Goal: Find specific page/section: Find specific page/section

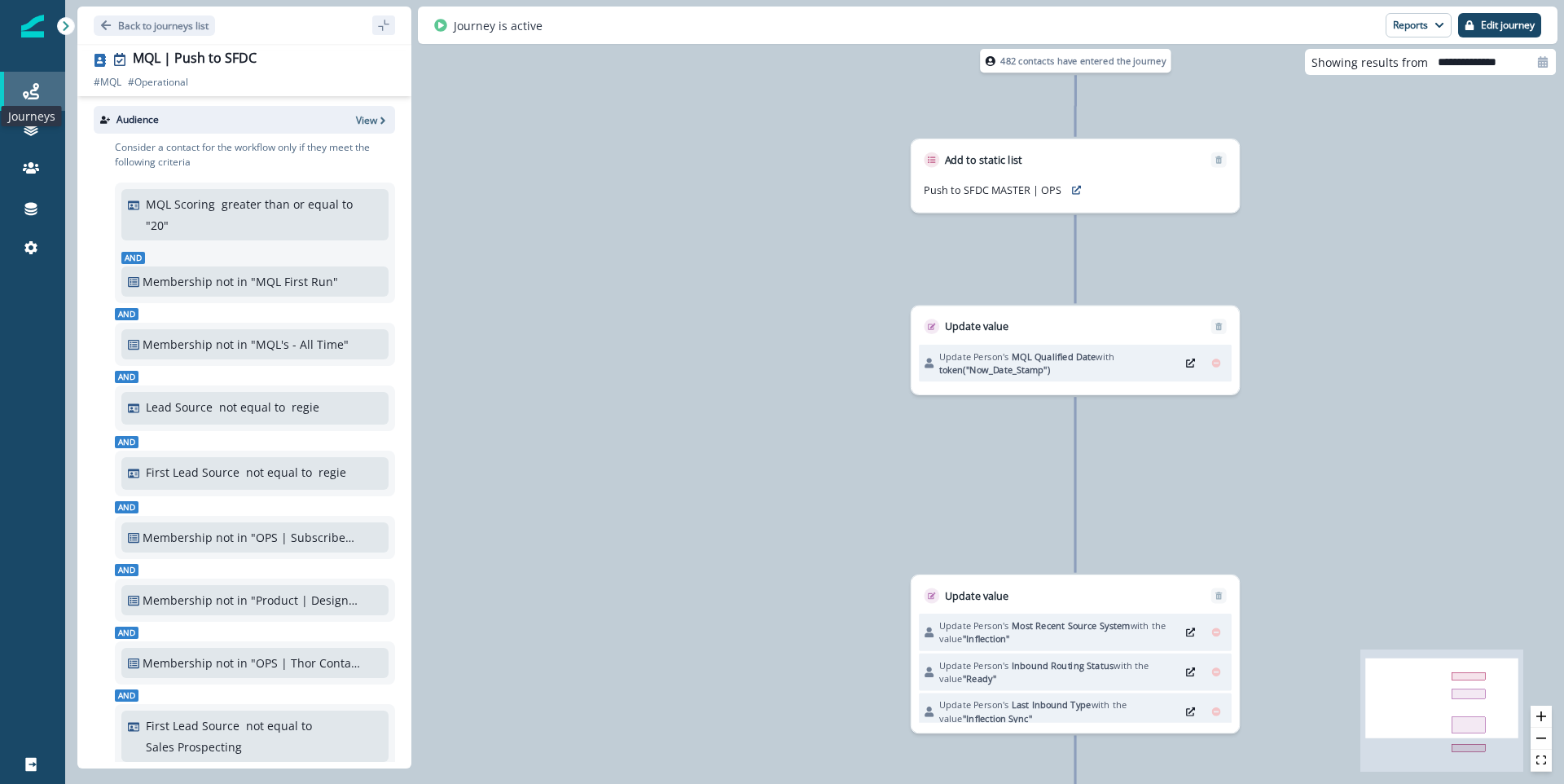
click at [37, 93] on icon at bounding box center [31, 91] width 16 height 16
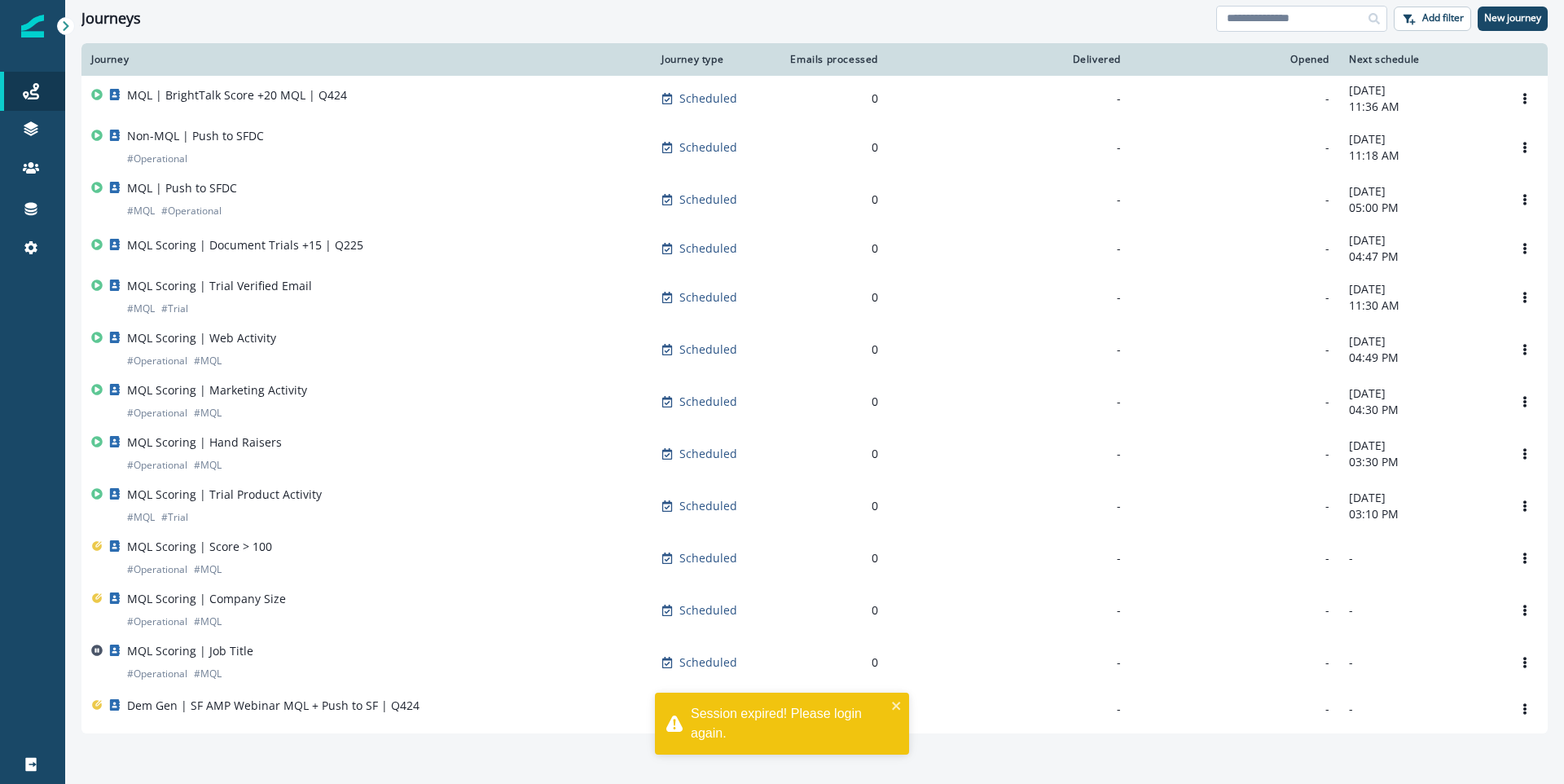
click at [1277, 28] on input at bounding box center [1302, 19] width 171 height 26
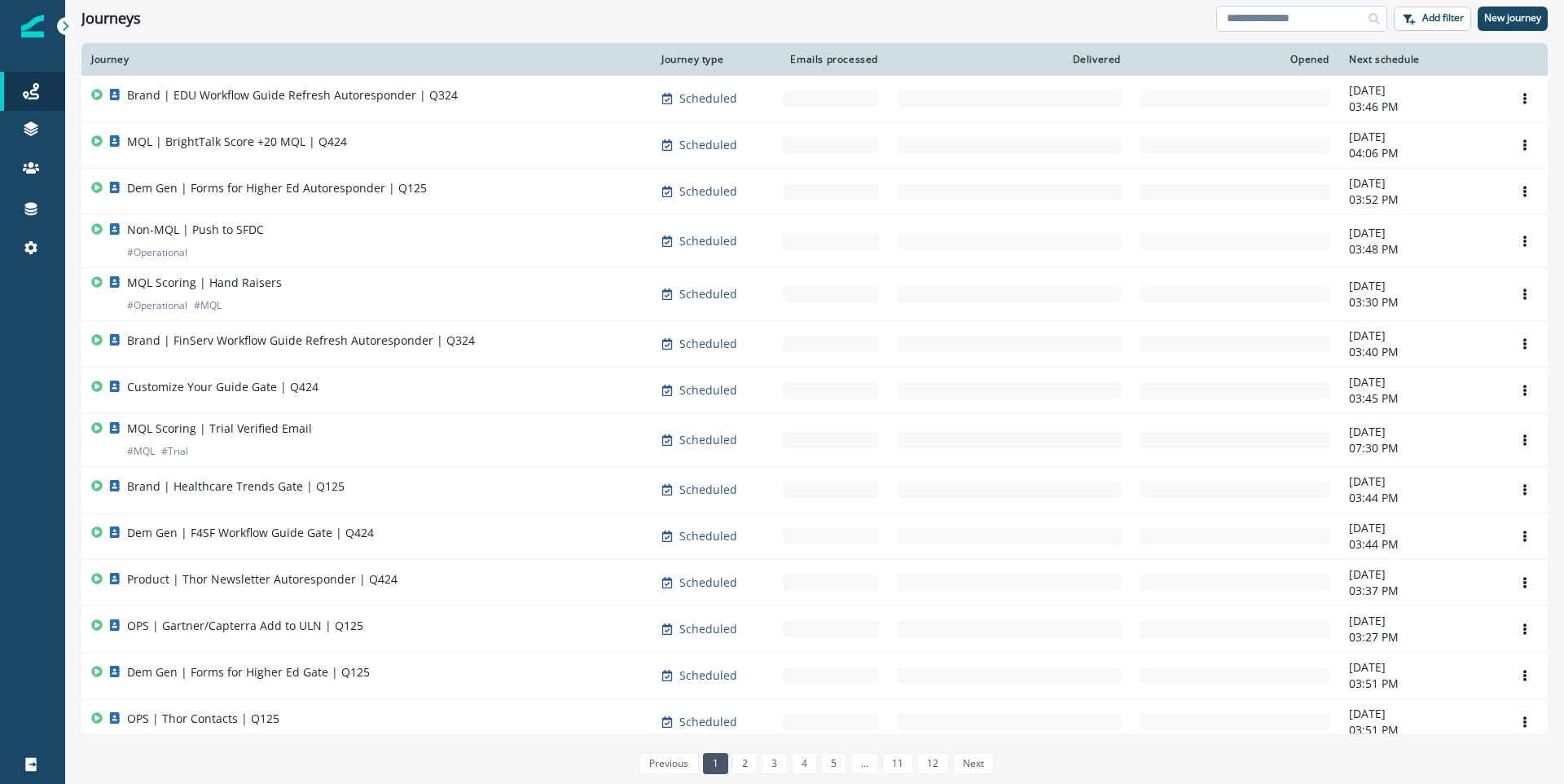
click at [1323, 13] on input at bounding box center [1302, 19] width 171 height 26
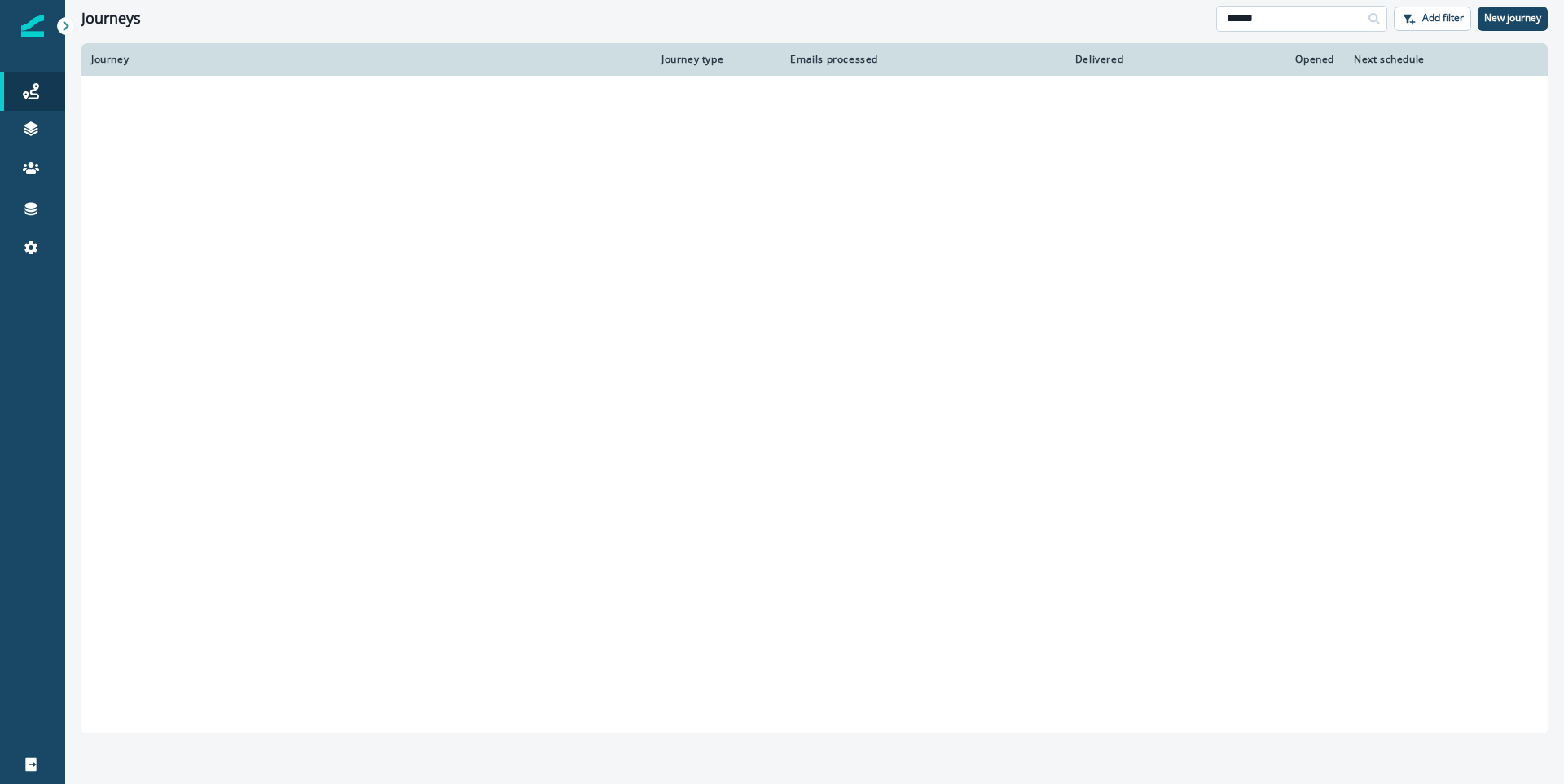
type input "******"
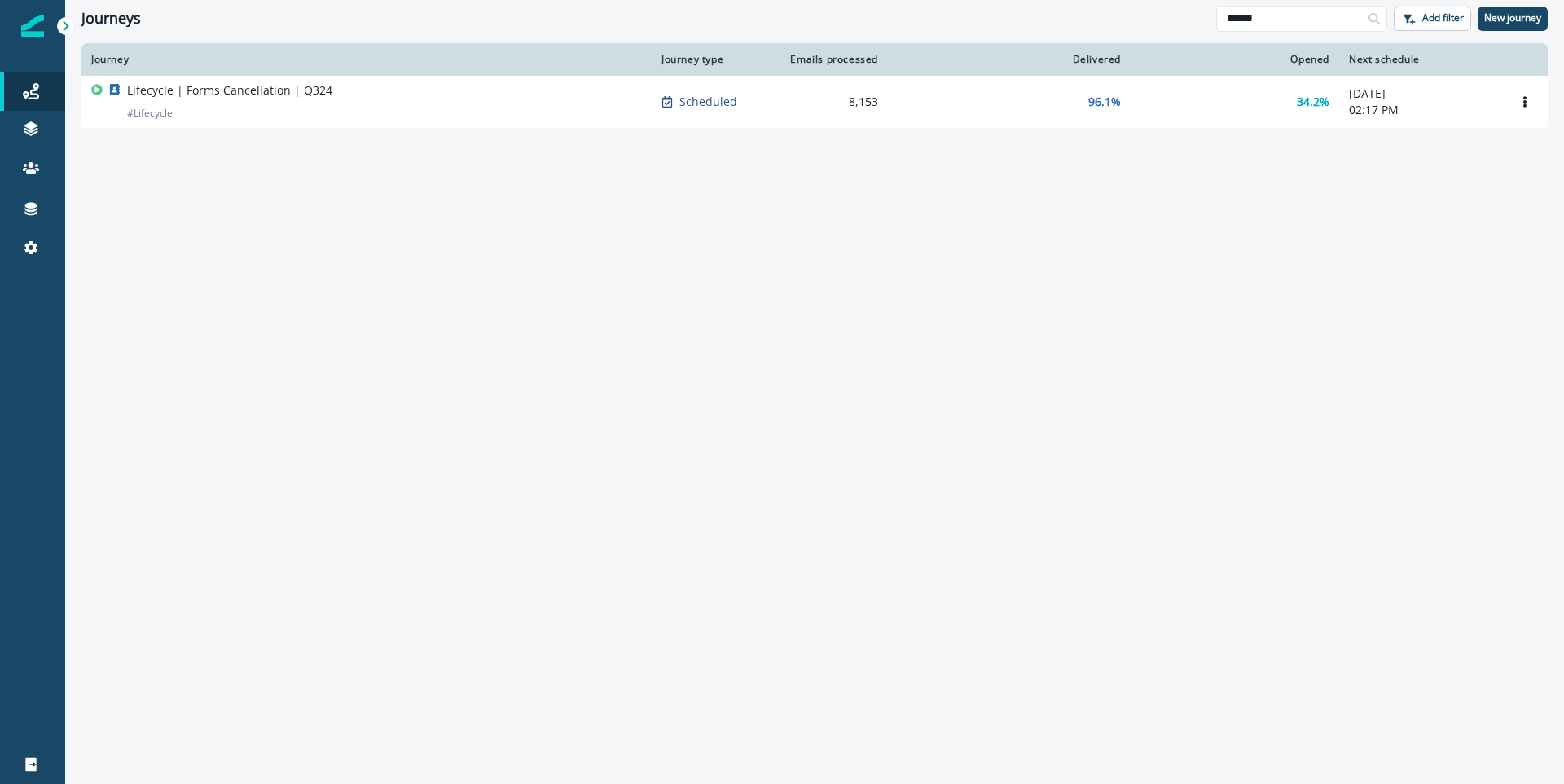
click at [282, 113] on div "Lifecycle | Forms Cancellation | Q324 # Lifecycle" at bounding box center [229, 102] width 205 height 39
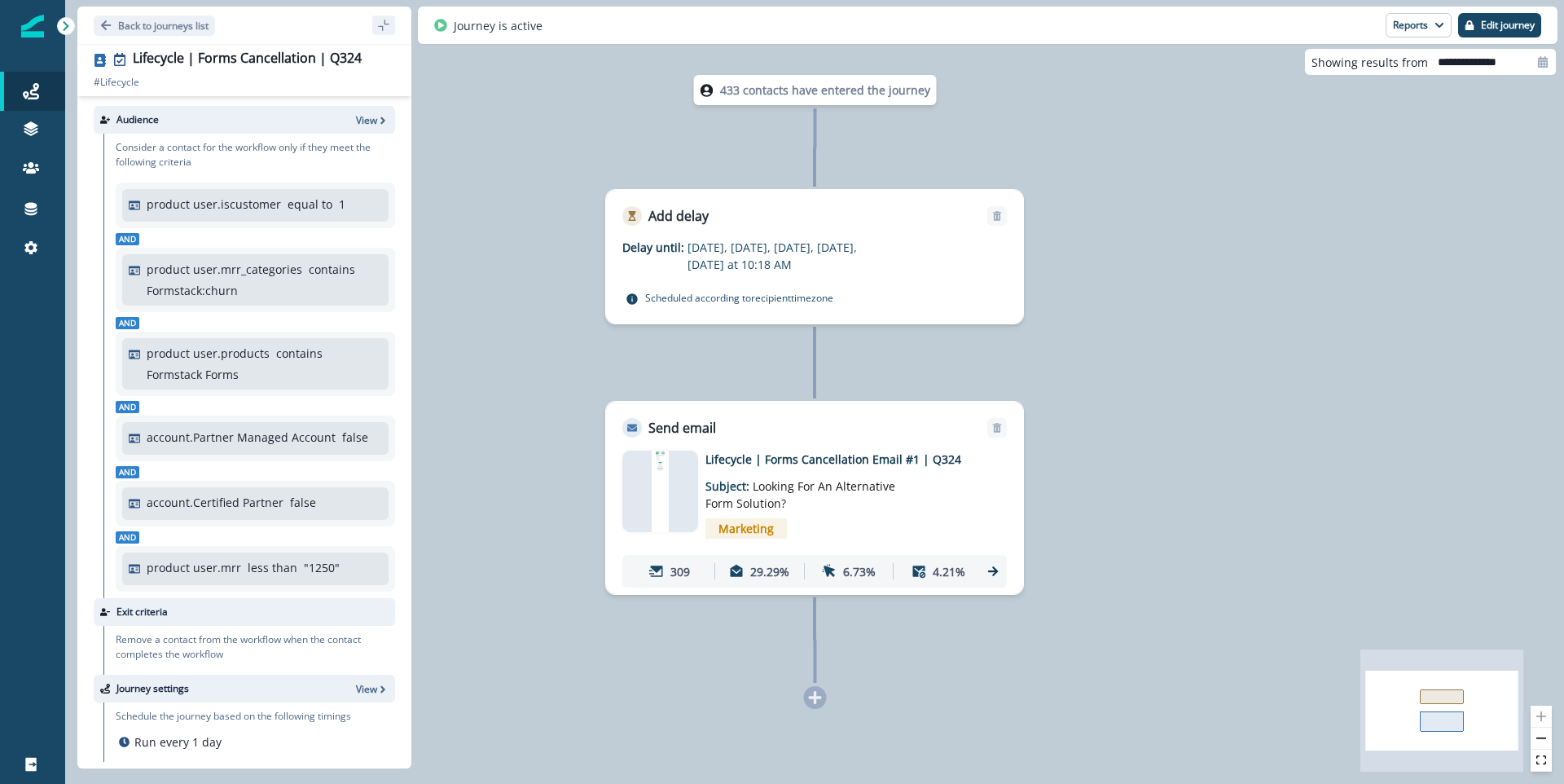
click at [669, 489] on div at bounding box center [660, 491] width 76 height 82
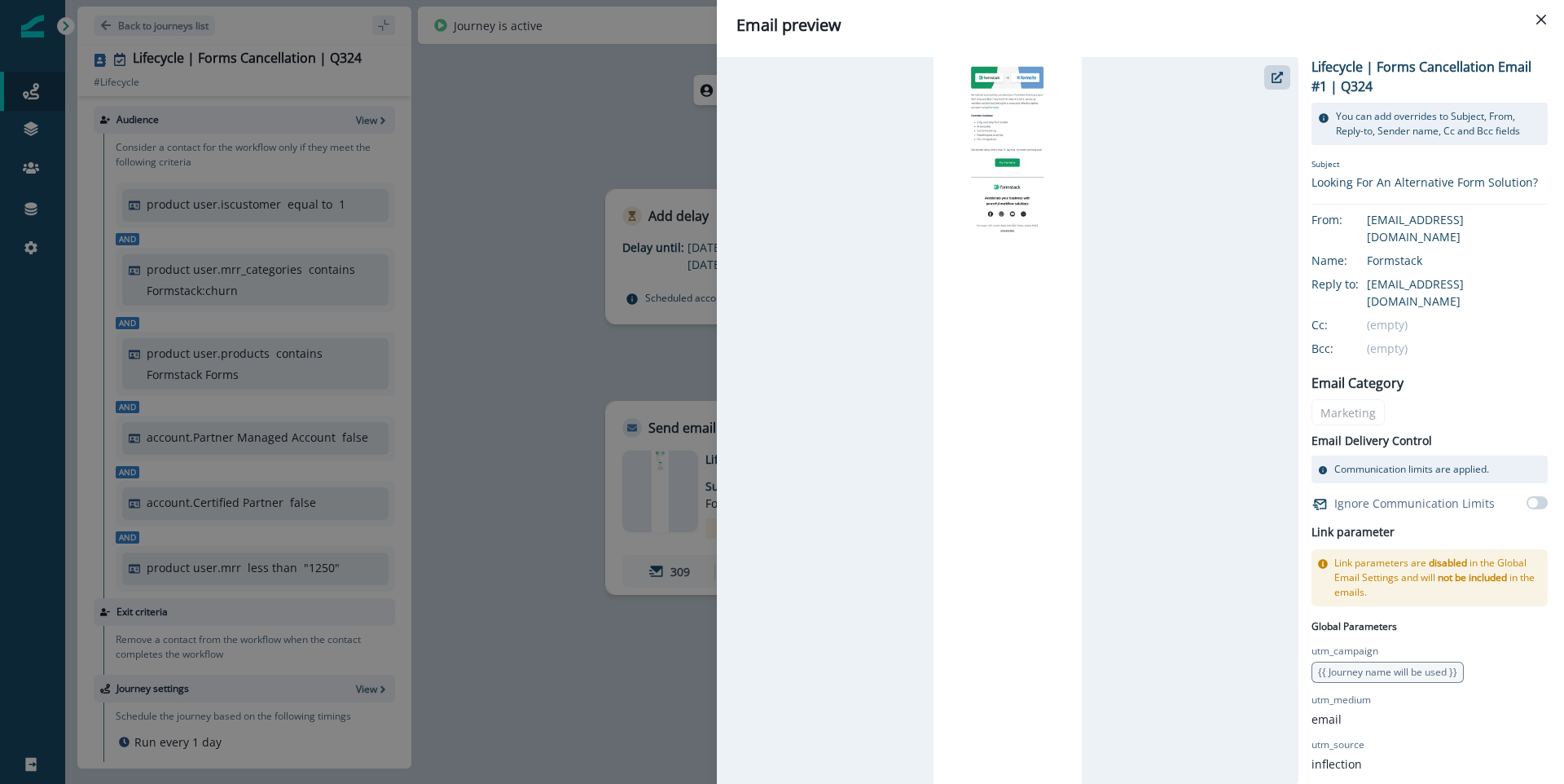
click at [552, 356] on div "Email preview Lifecycle | Forms Cancellation Email #1 | Q324 You can add overri…" at bounding box center [782, 392] width 1564 height 784
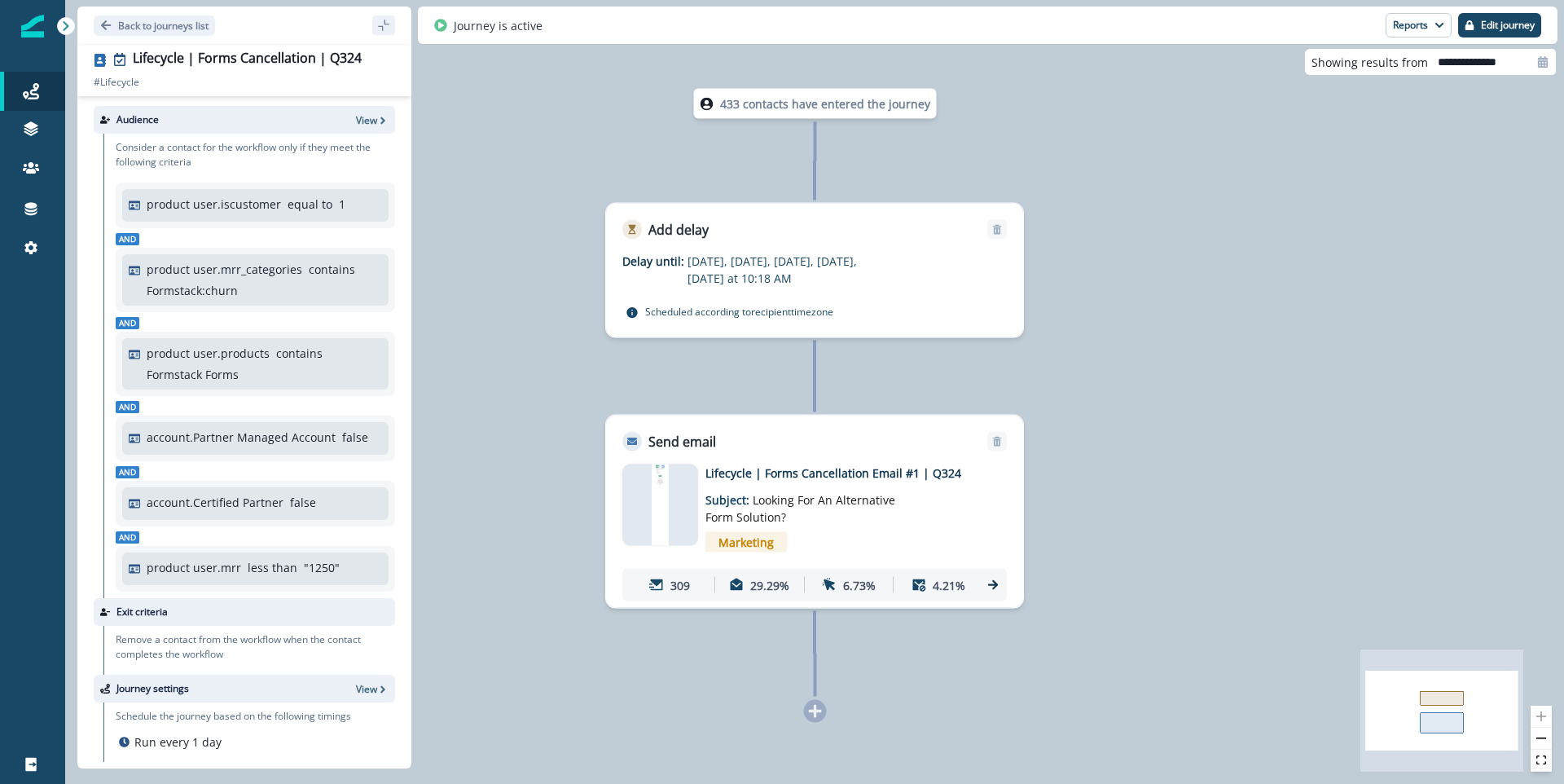
click at [661, 507] on img at bounding box center [660, 506] width 16 height 82
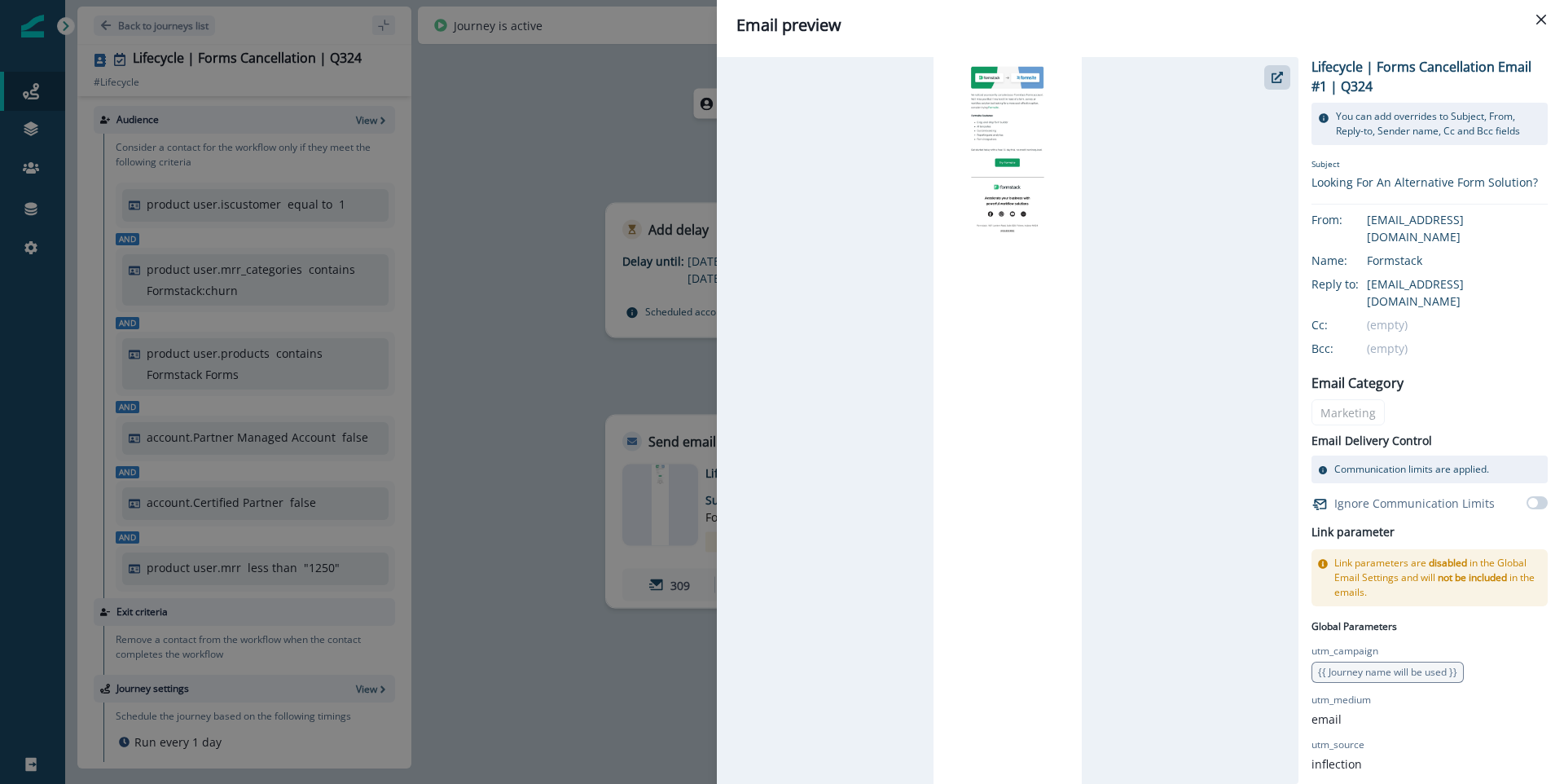
click at [524, 362] on div "Email preview Lifecycle | Forms Cancellation Email #1 | Q324 You can add overri…" at bounding box center [782, 392] width 1564 height 784
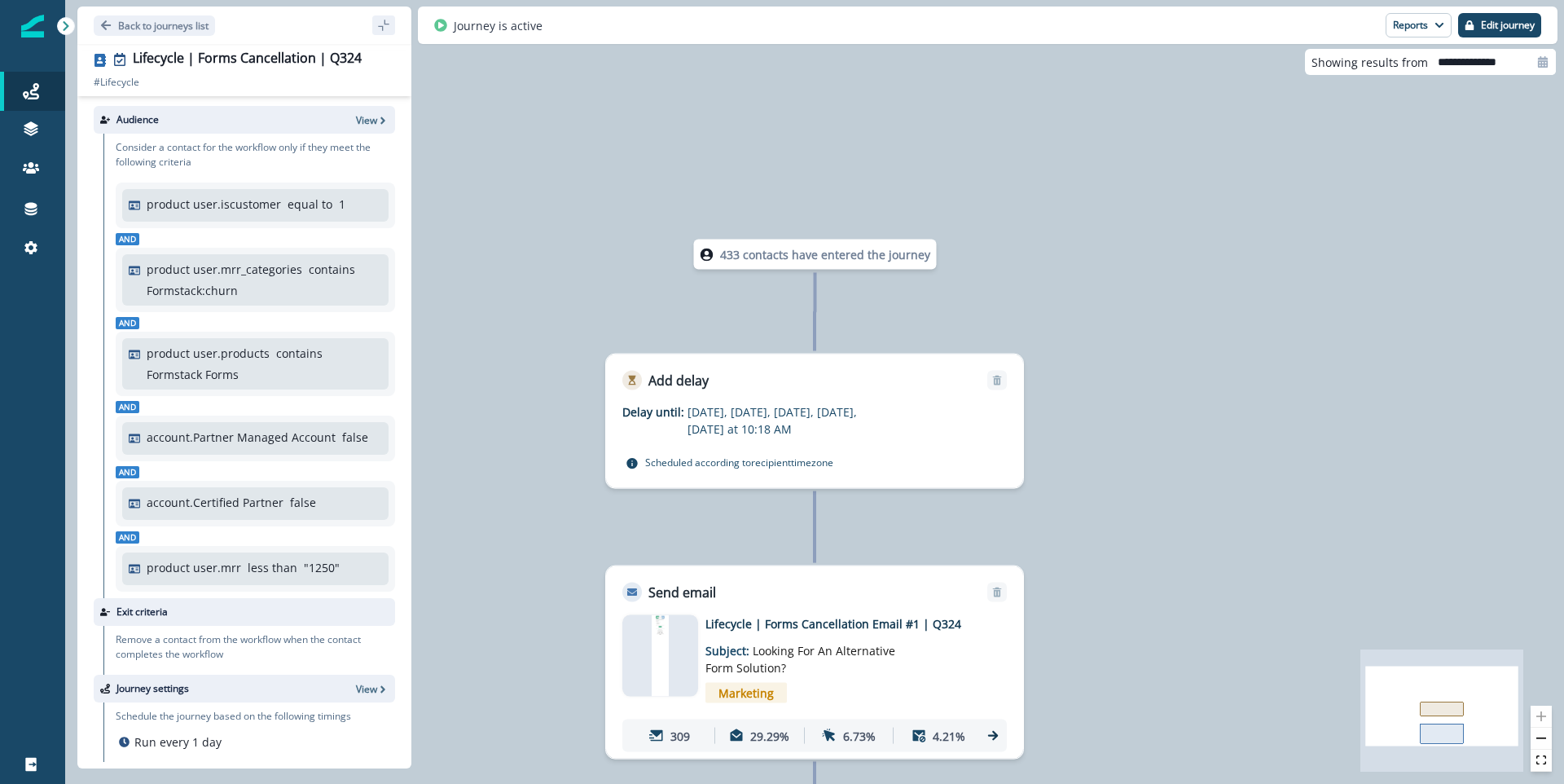
click at [1467, 62] on input "**********" at bounding box center [1492, 61] width 128 height 26
select select "*"
select select "****"
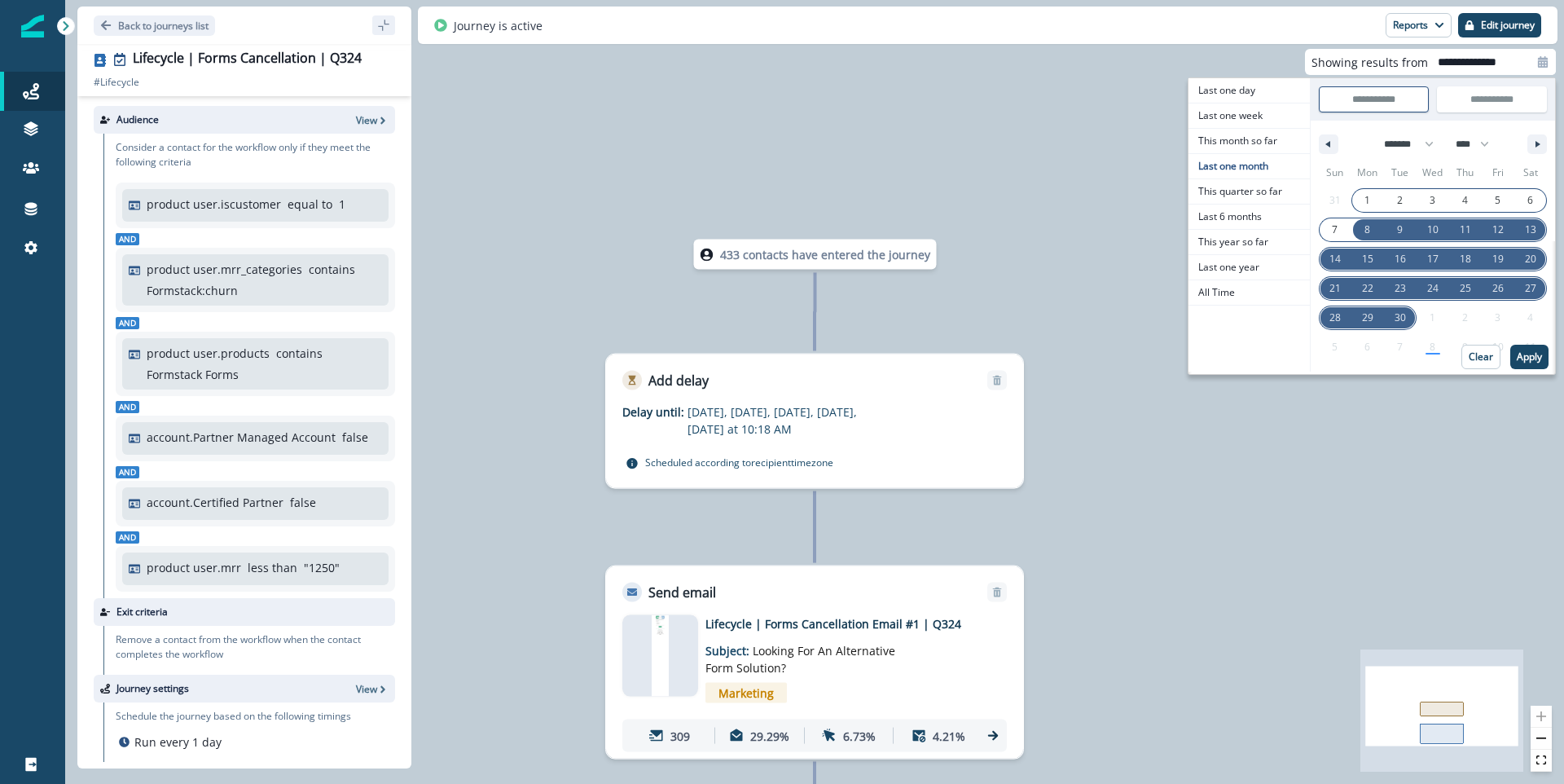
drag, startPoint x: 1271, startPoint y: 221, endPoint x: 1375, endPoint y: 254, distance: 109.1
click at [1271, 221] on span "Last 6 months" at bounding box center [1249, 216] width 122 height 25
type input "**********"
select select "*"
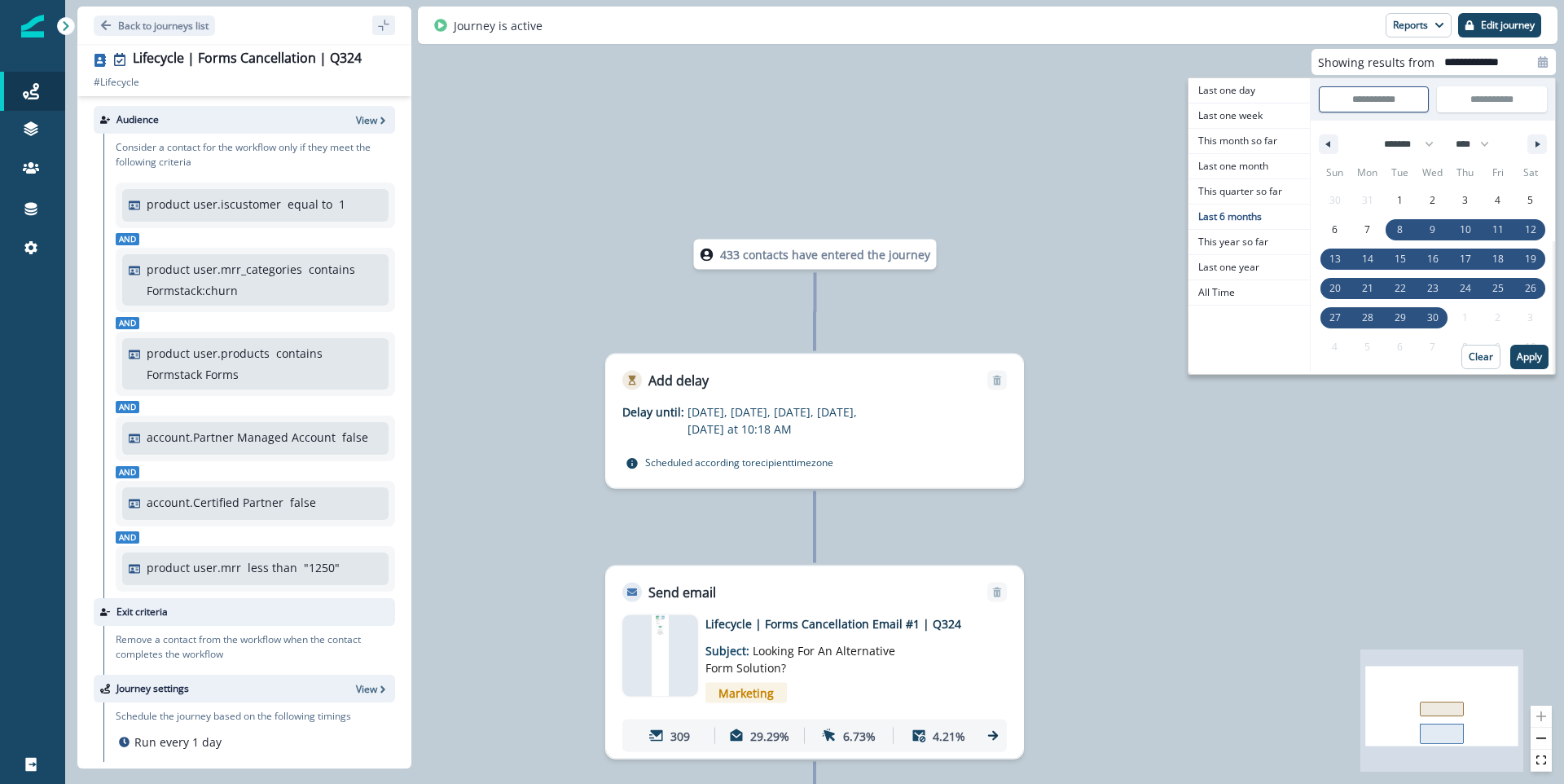
click at [1531, 363] on button "Apply" at bounding box center [1529, 357] width 38 height 25
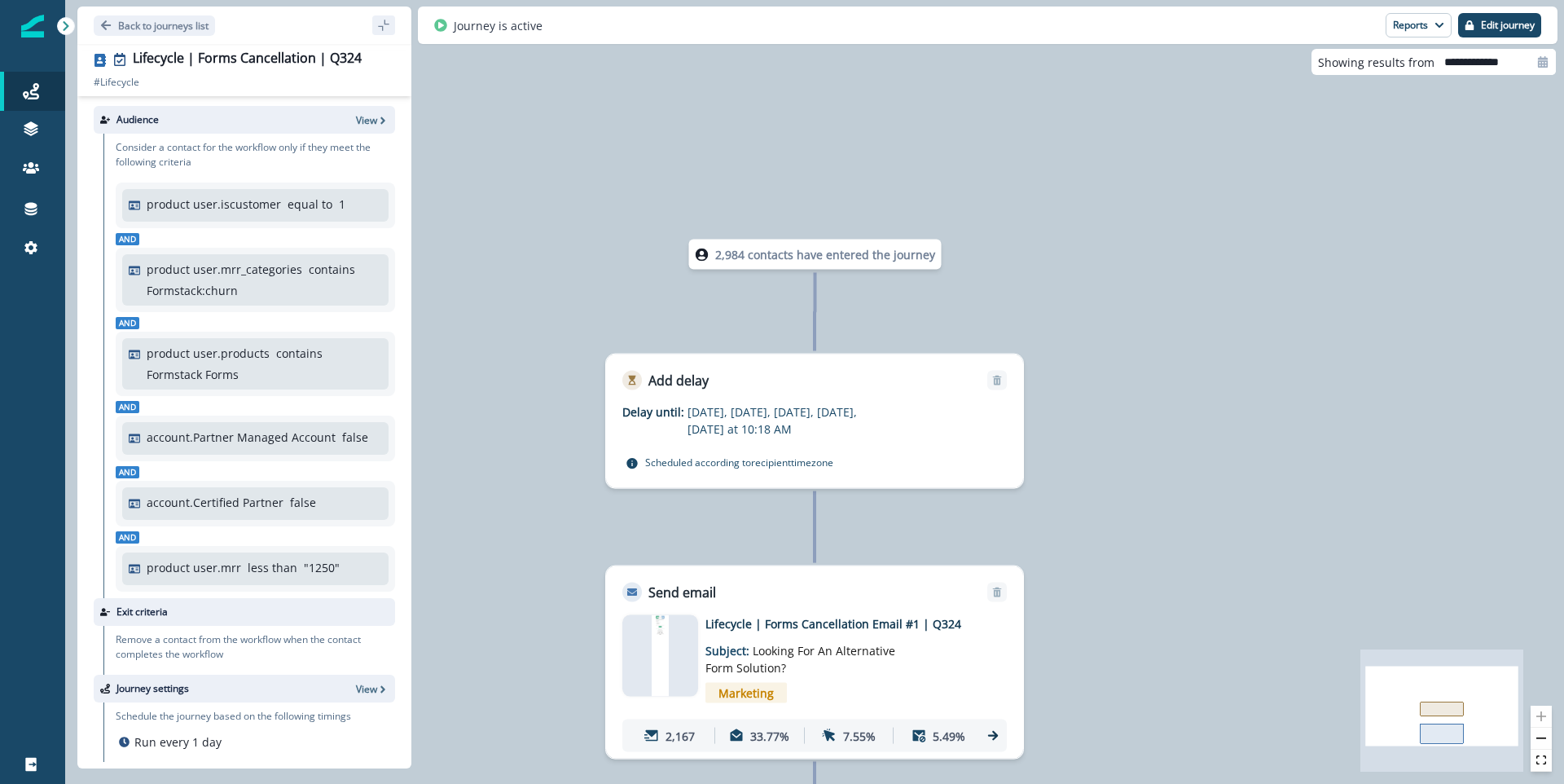
click at [662, 656] on img at bounding box center [660, 656] width 16 height 82
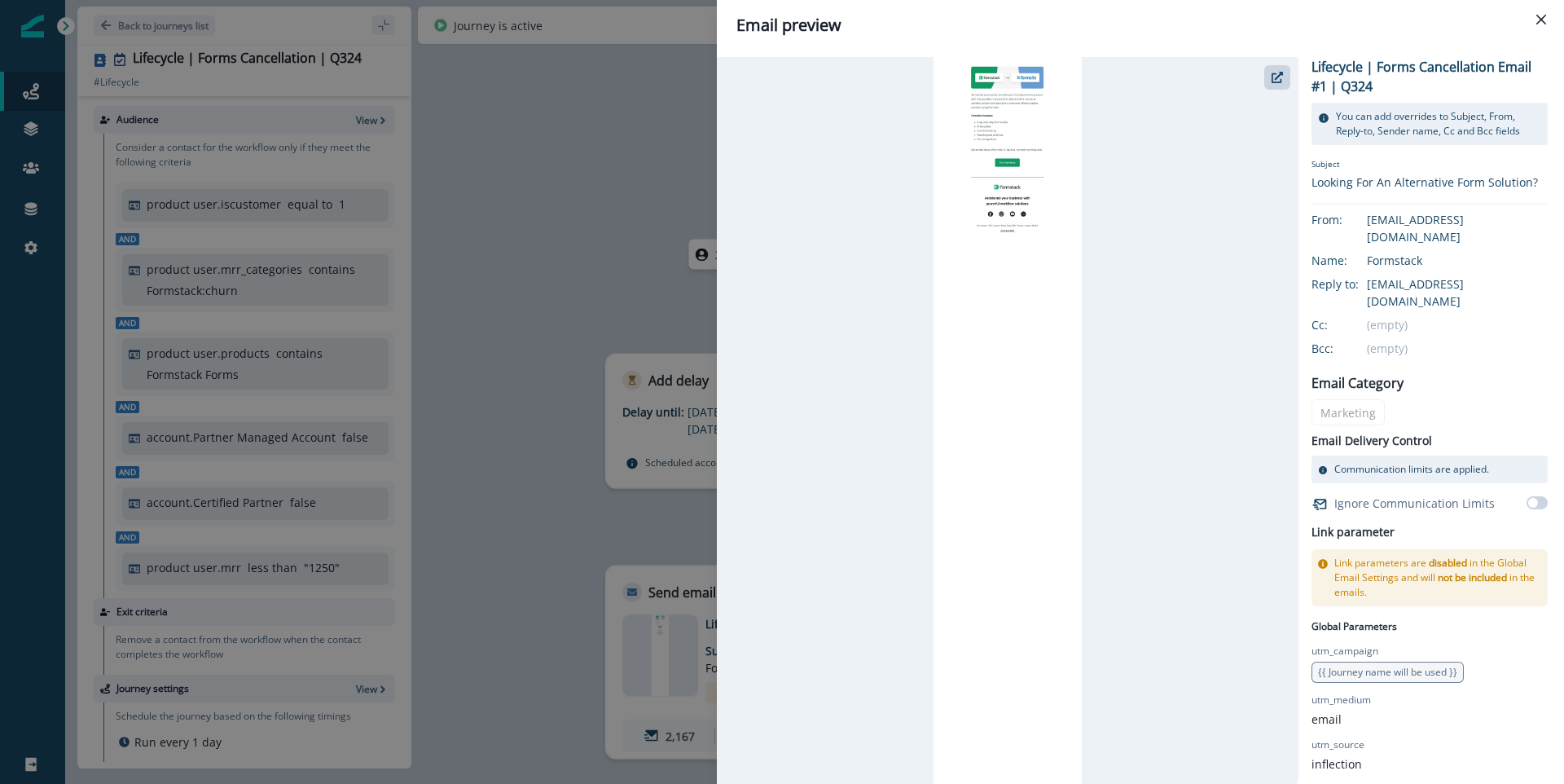
click at [673, 483] on div "Email preview Lifecycle | Forms Cancellation Email #1 | Q324 You can add overri…" at bounding box center [782, 392] width 1564 height 784
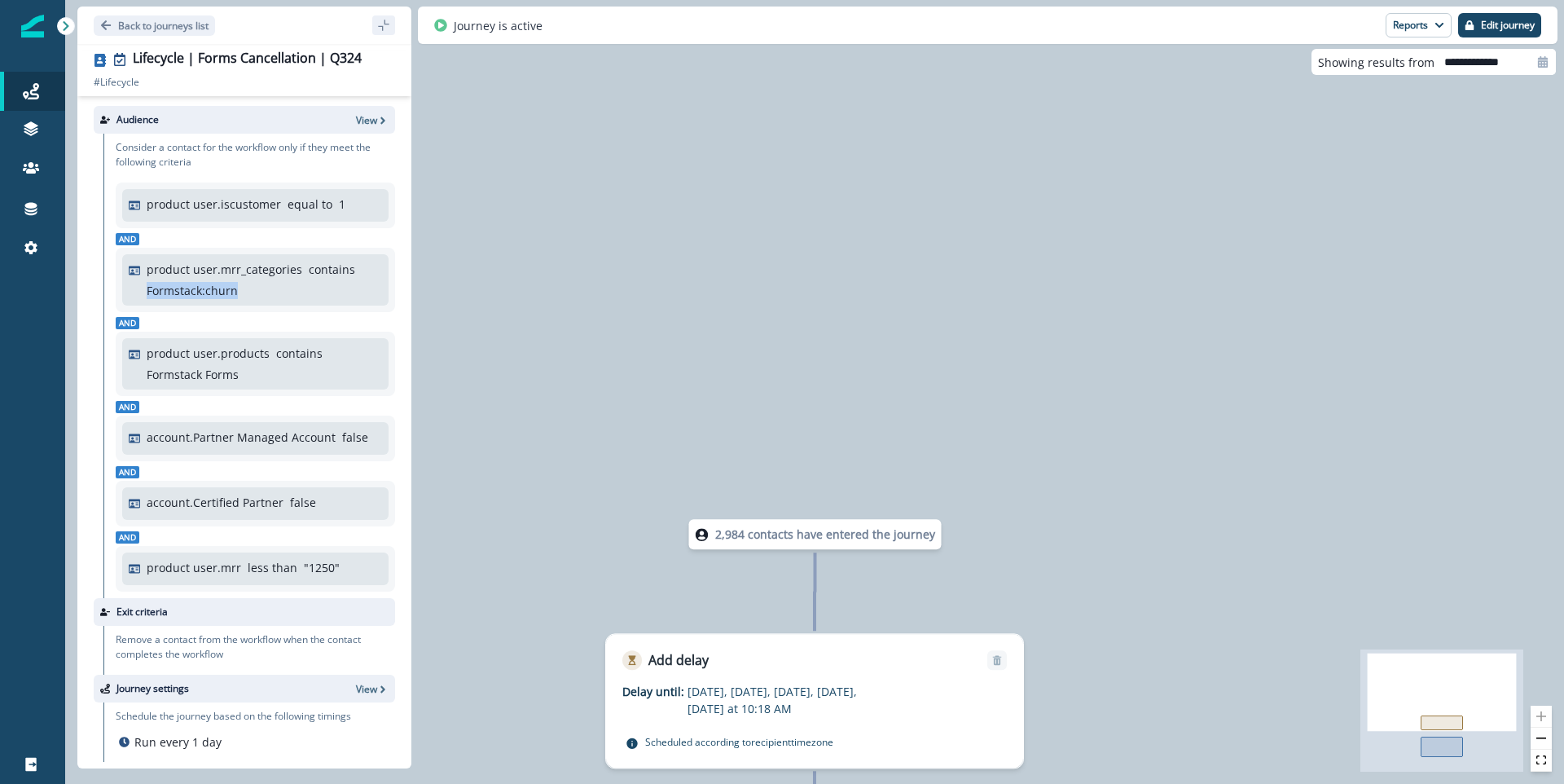
drag, startPoint x: 243, startPoint y: 290, endPoint x: 146, endPoint y: 291, distance: 97.0
click at [146, 291] on div "product user.mrr_categories contains Formstack:churn" at bounding box center [255, 279] width 254 height 38
click at [246, 291] on div "product user.mrr_categories contains Formstack:churn" at bounding box center [264, 279] width 236 height 38
drag, startPoint x: 243, startPoint y: 293, endPoint x: 140, endPoint y: 289, distance: 103.1
click at [140, 289] on div "product user.mrr_categories contains Formstack:churn" at bounding box center [255, 279] width 254 height 38
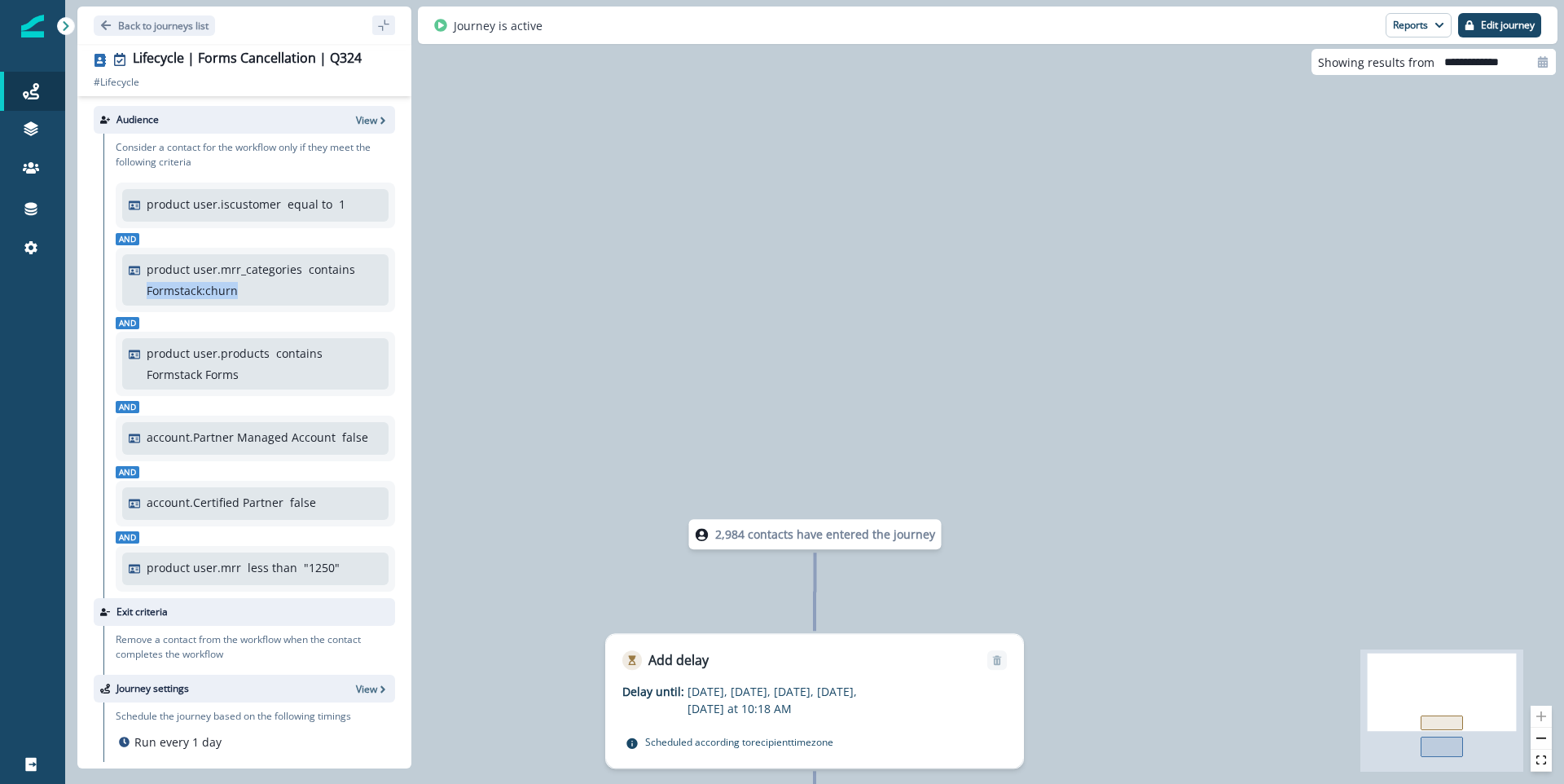
copy p "Formstack:churn"
